Goal: Check status: Check status

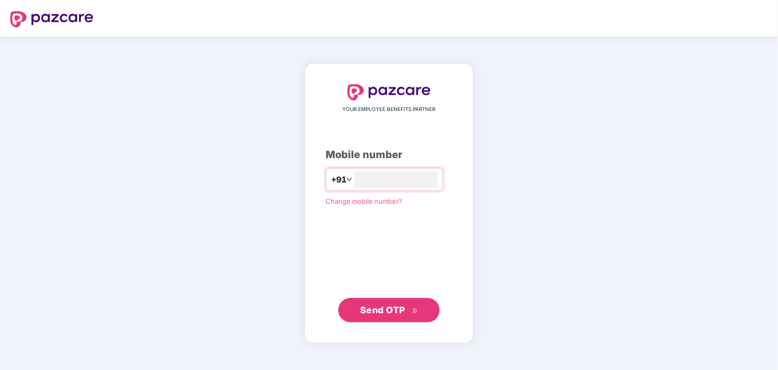
type input "**********"
click at [408, 308] on span "Send OTP" at bounding box center [389, 310] width 58 height 14
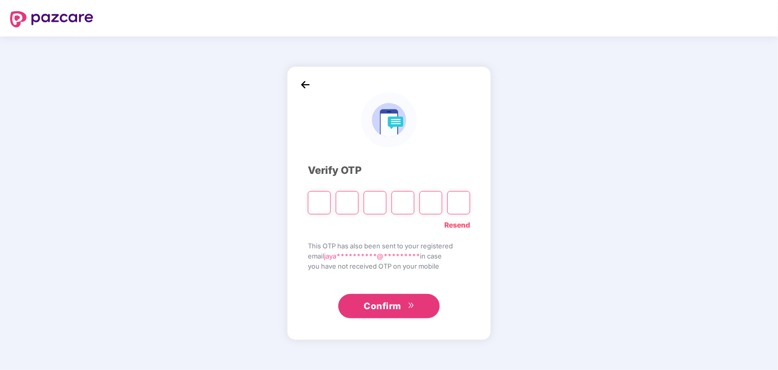
type input "*"
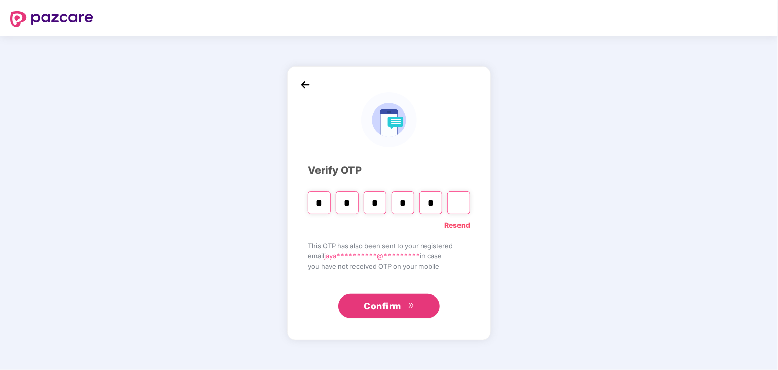
type input "*"
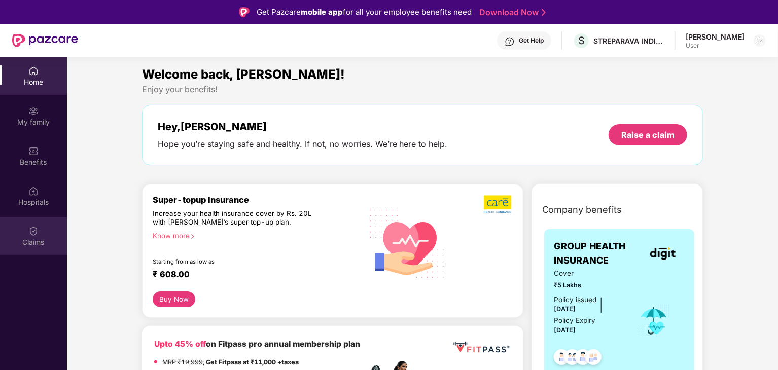
click at [32, 236] on img at bounding box center [33, 231] width 10 height 10
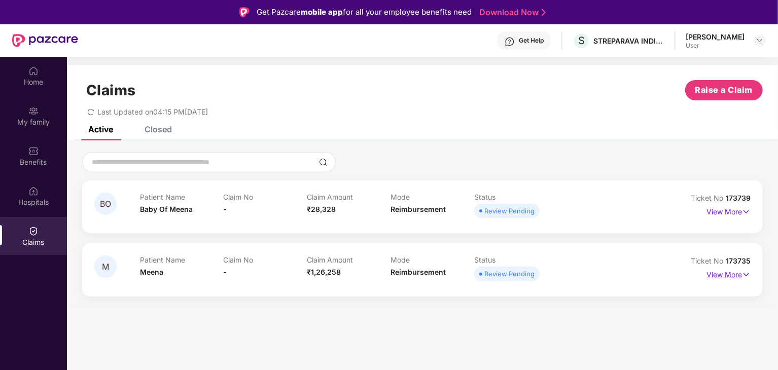
click at [733, 269] on p "View More" at bounding box center [728, 274] width 44 height 14
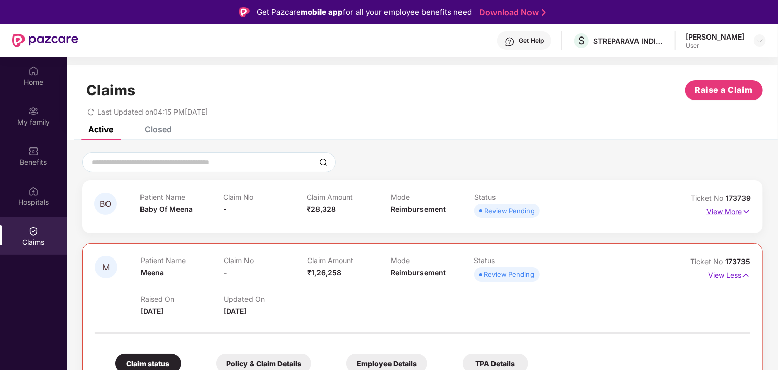
click at [738, 212] on p "View More" at bounding box center [728, 211] width 44 height 14
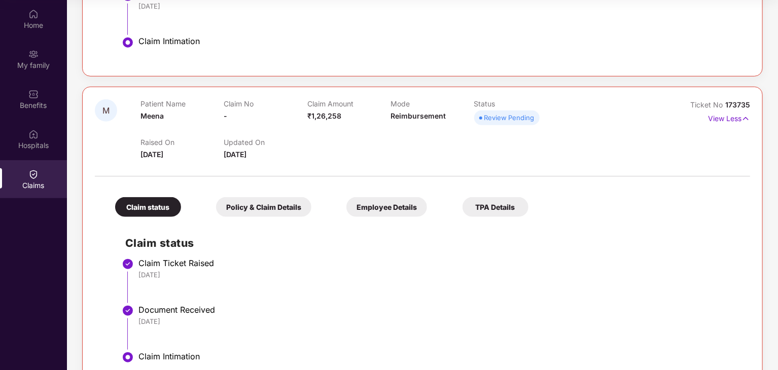
scroll to position [383, 0]
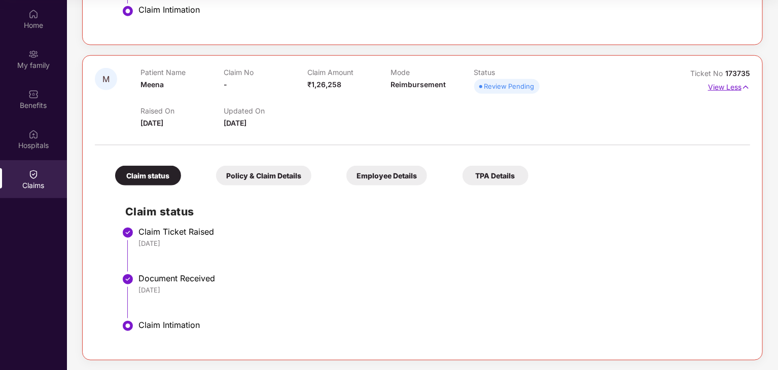
click at [744, 86] on img at bounding box center [745, 87] width 9 height 11
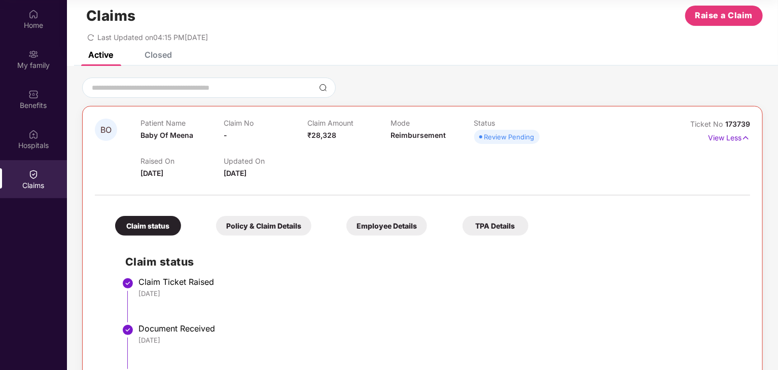
scroll to position [0, 0]
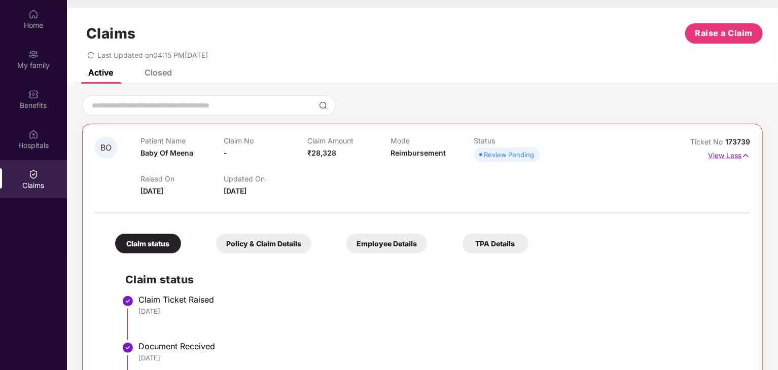
click at [744, 155] on img at bounding box center [745, 155] width 9 height 11
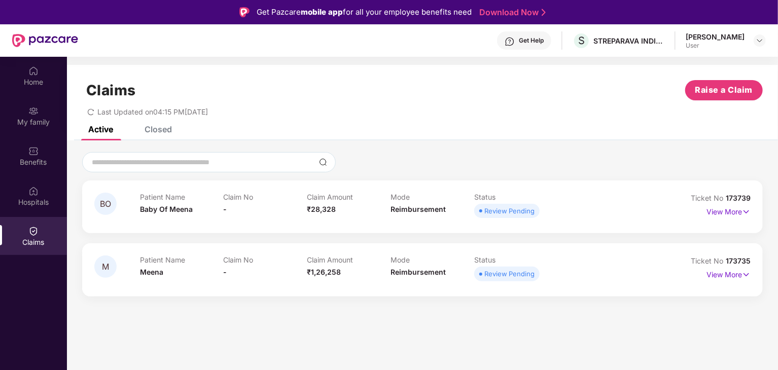
click at [159, 127] on div "Closed" at bounding box center [158, 129] width 27 height 10
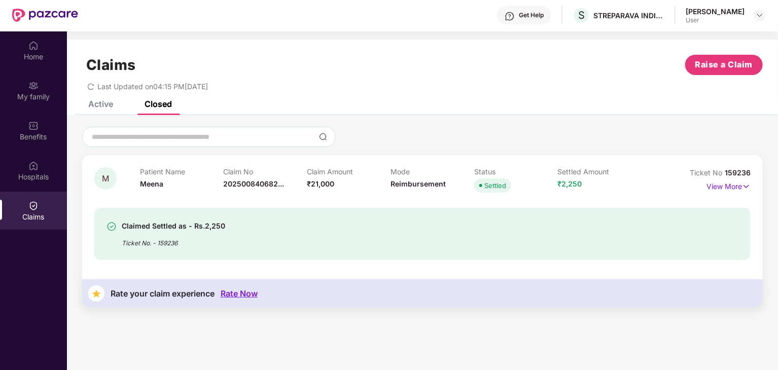
scroll to position [57, 0]
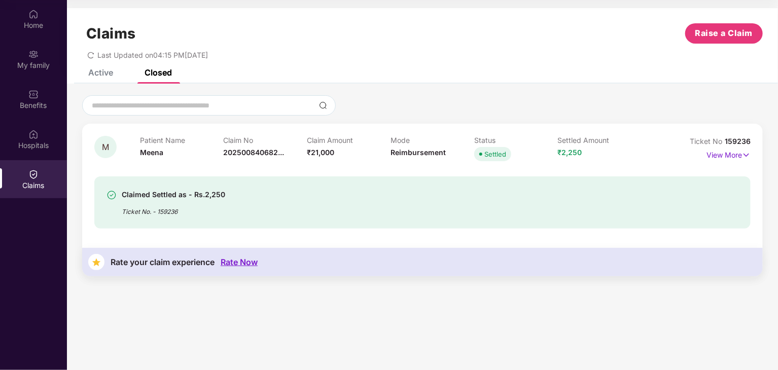
click at [225, 205] on div "Claimed Settled as - Rs.2,250 Ticket No. - 159236" at bounding box center [369, 203] width 526 height 28
click at [244, 140] on p "Claim No" at bounding box center [266, 140] width 84 height 9
click at [745, 157] on img at bounding box center [746, 155] width 9 height 11
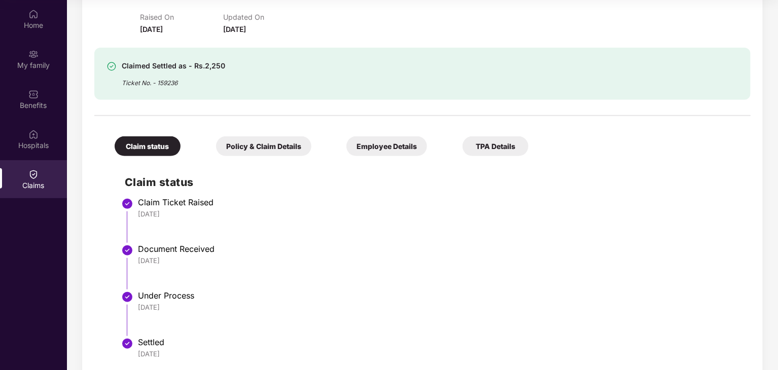
scroll to position [203, 0]
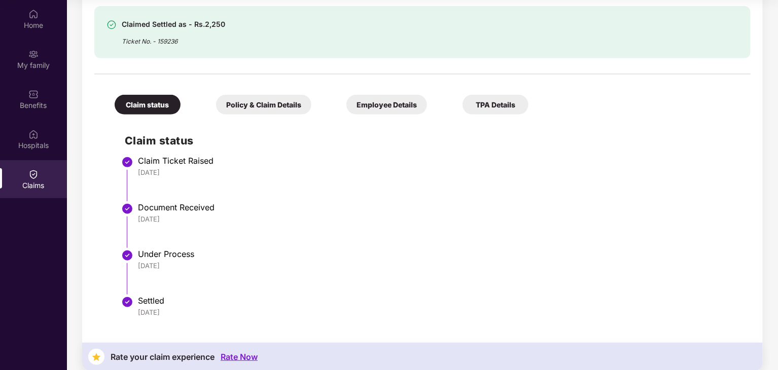
click at [257, 101] on div "Policy & Claim Details" at bounding box center [263, 105] width 95 height 20
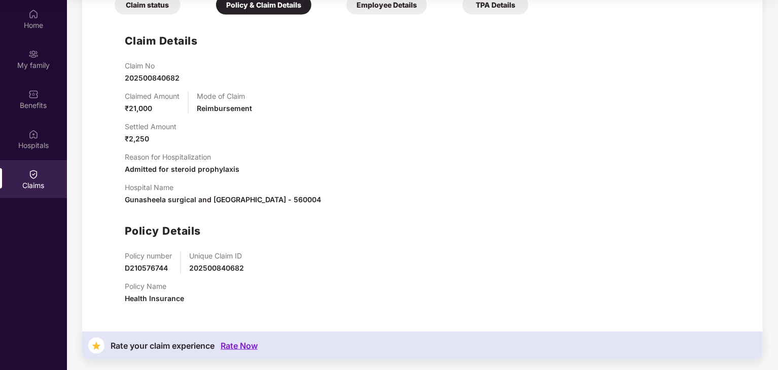
scroll to position [201, 0]
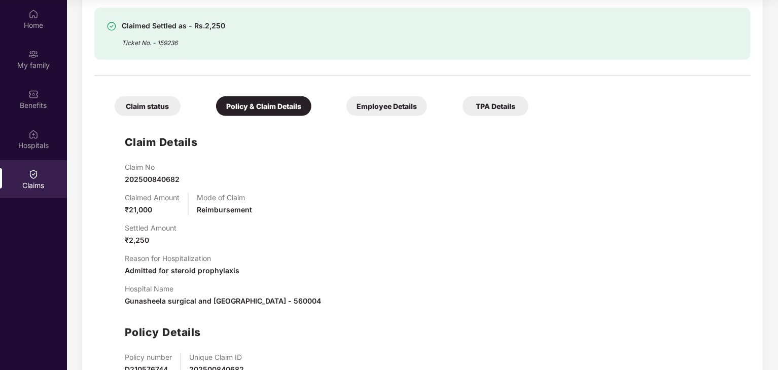
click at [153, 108] on div "Claim status" at bounding box center [148, 106] width 66 height 20
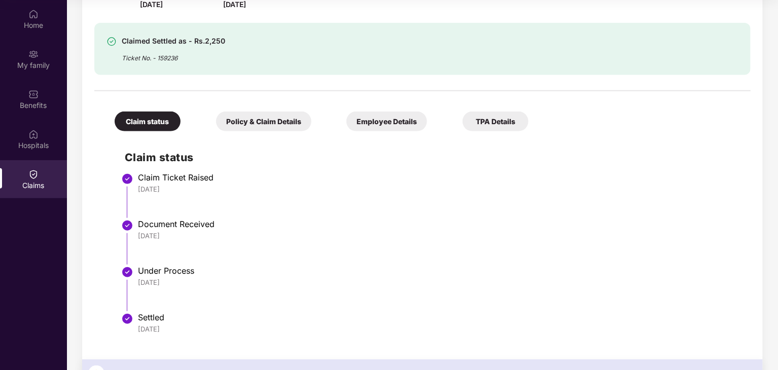
scroll to position [214, 0]
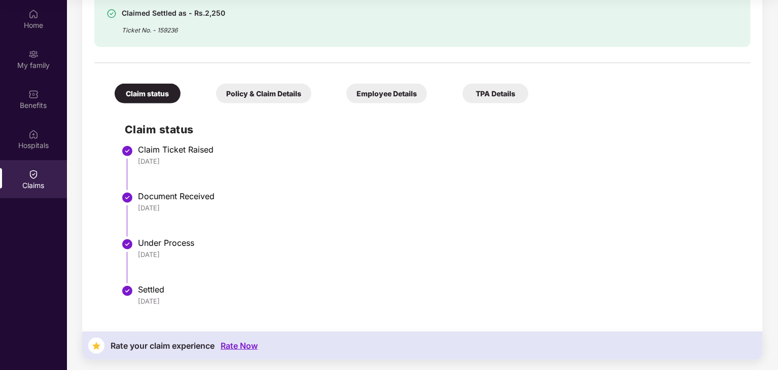
click at [502, 91] on div "TPA Details" at bounding box center [495, 94] width 66 height 20
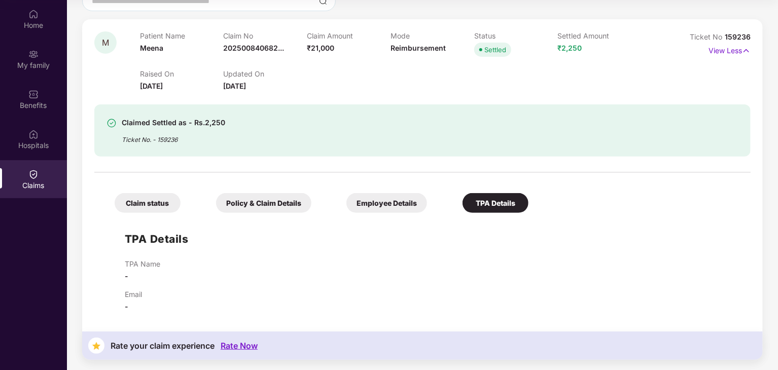
click at [402, 200] on div "Employee Details" at bounding box center [386, 203] width 81 height 20
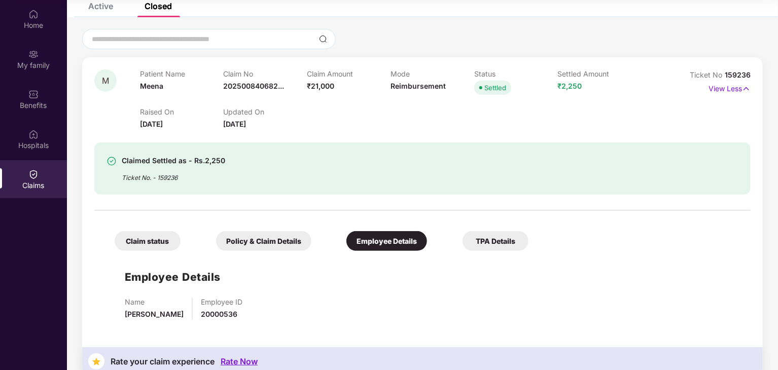
scroll to position [82, 0]
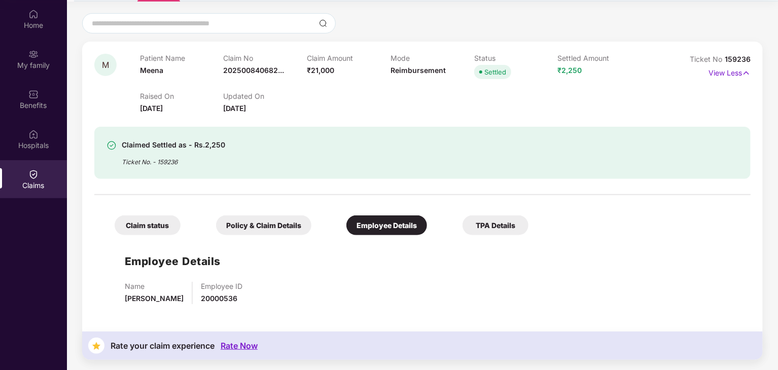
click at [262, 227] on div "Policy & Claim Details" at bounding box center [263, 225] width 95 height 20
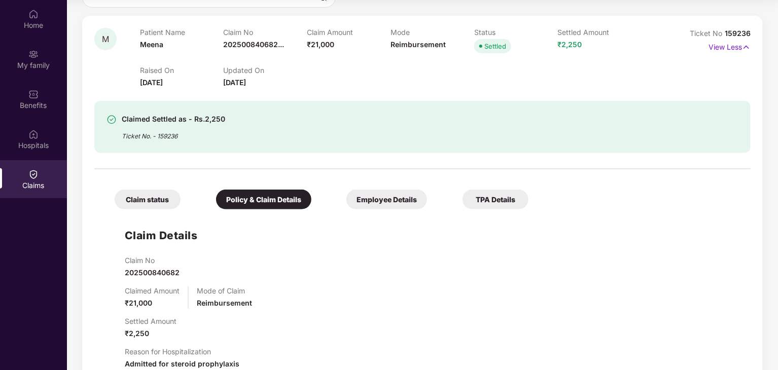
scroll to position [100, 0]
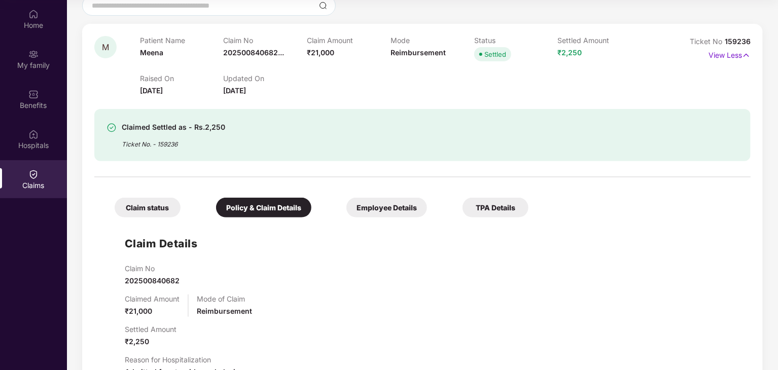
click at [142, 209] on div "Claim status" at bounding box center [148, 208] width 66 height 20
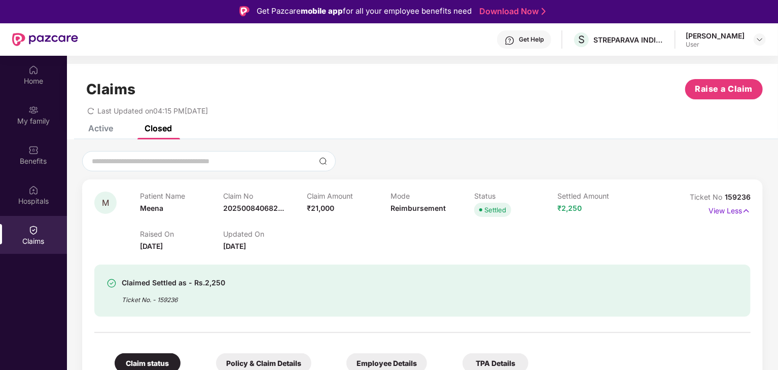
scroll to position [0, 0]
